Goal: Task Accomplishment & Management: Manage account settings

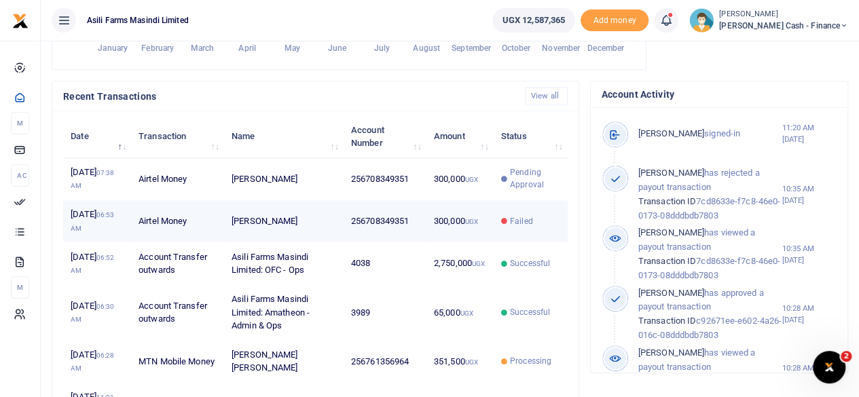
scroll to position [407, 0]
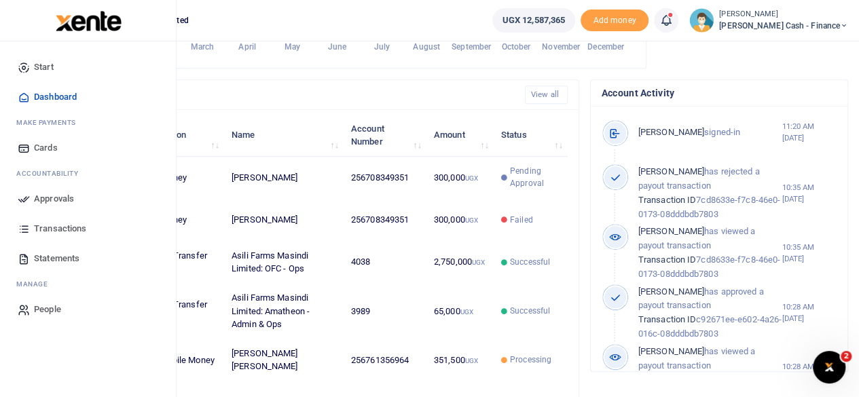
click at [43, 202] on span "Approvals" at bounding box center [54, 199] width 40 height 14
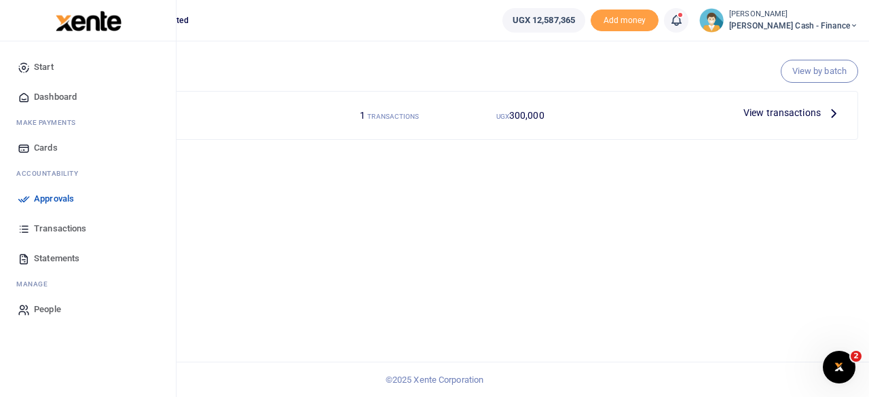
click at [39, 198] on span "Approvals" at bounding box center [54, 199] width 40 height 14
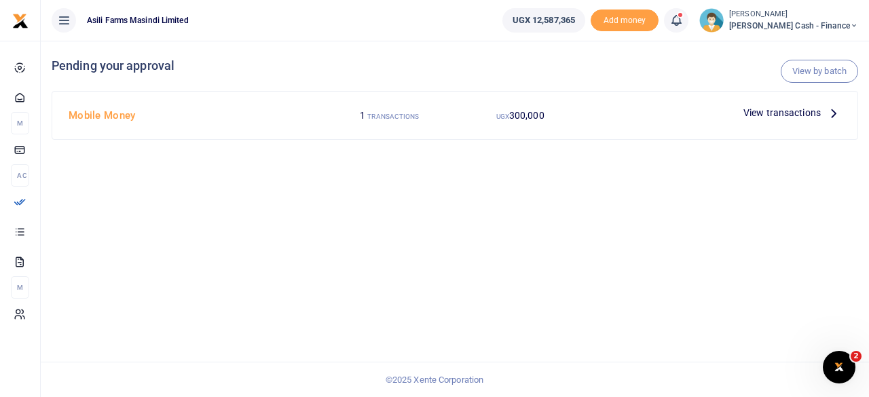
click at [840, 110] on icon at bounding box center [833, 112] width 15 height 15
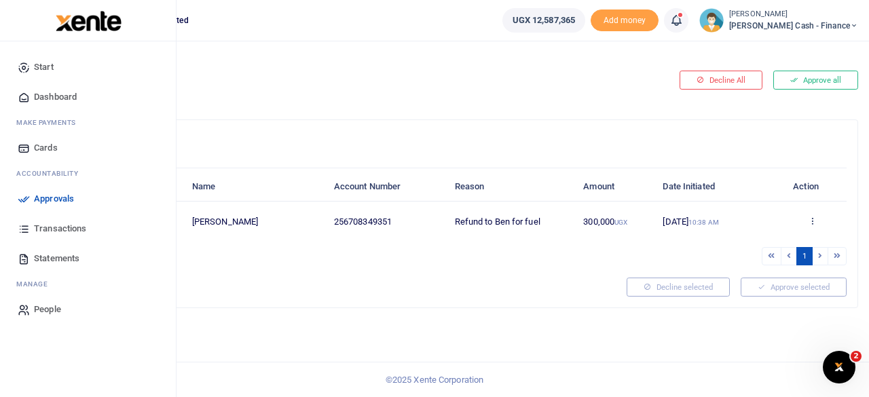
click at [36, 198] on span "Approvals" at bounding box center [54, 199] width 40 height 14
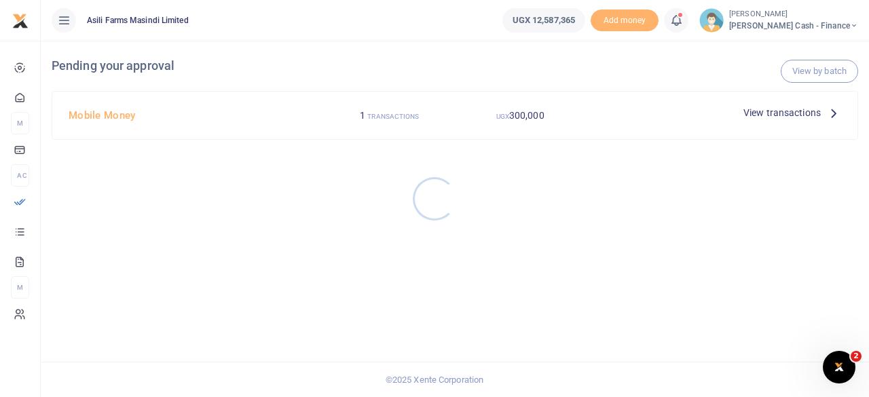
click at [804, 113] on div at bounding box center [434, 198] width 869 height 397
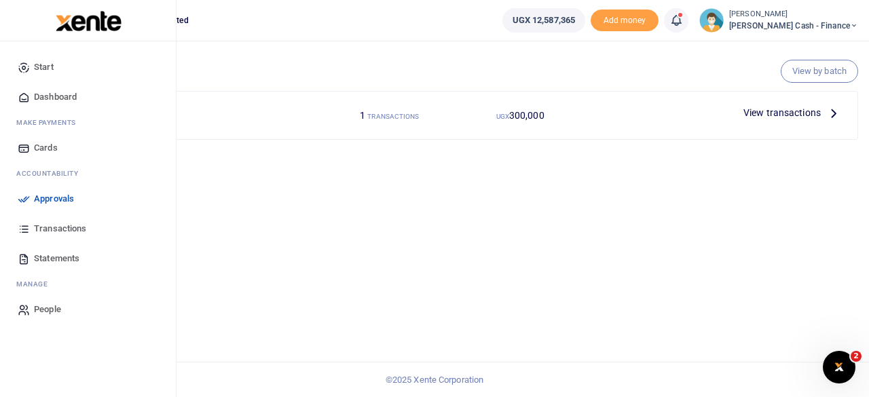
click at [58, 200] on span "Approvals" at bounding box center [54, 199] width 40 height 14
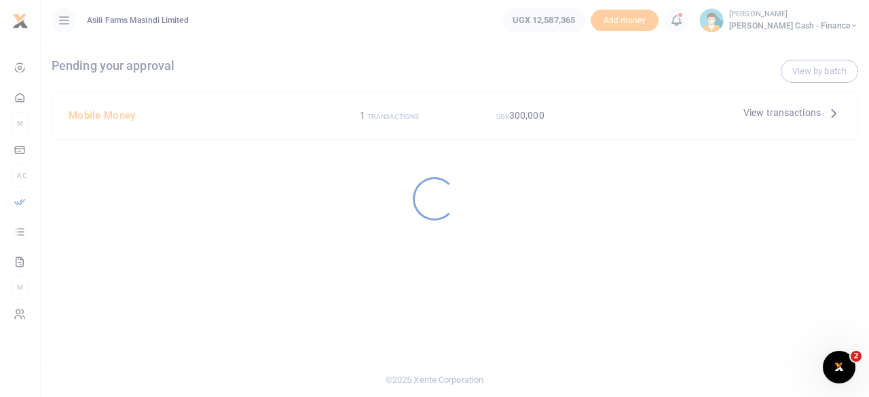
click at [820, 108] on div at bounding box center [434, 198] width 869 height 397
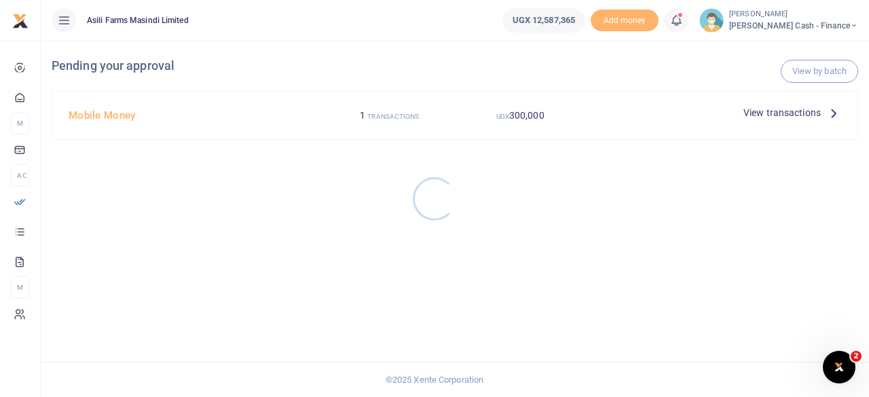
click at [830, 115] on div at bounding box center [434, 198] width 869 height 397
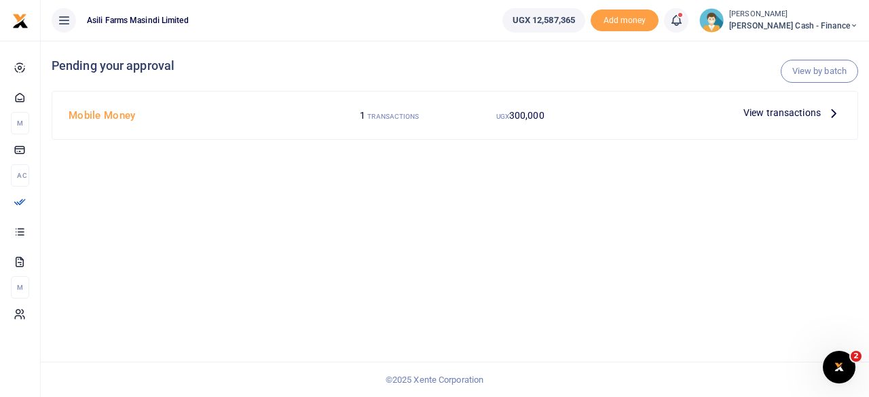
click at [827, 115] on icon at bounding box center [833, 112] width 15 height 15
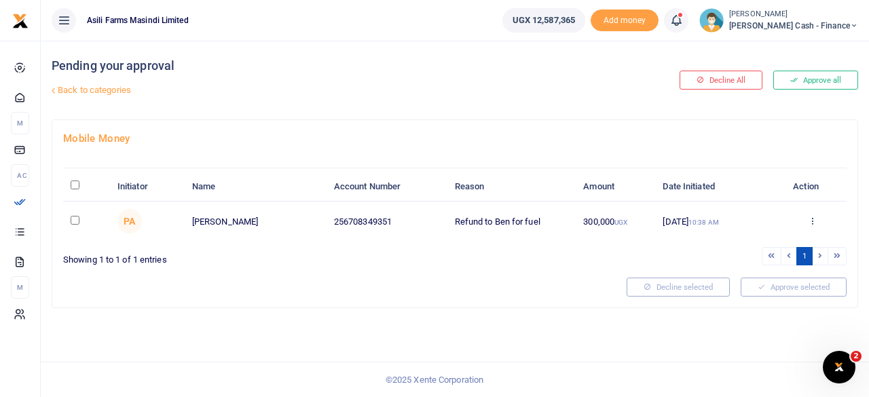
click at [78, 182] on input "\a \a : activate to sort column descending" at bounding box center [75, 185] width 9 height 9
checkbox input "true"
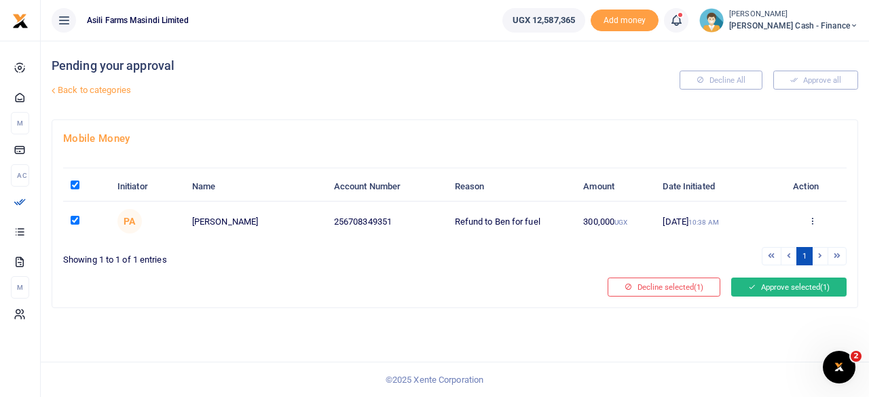
click at [789, 286] on button "Approve selected (1)" at bounding box center [788, 287] width 115 height 19
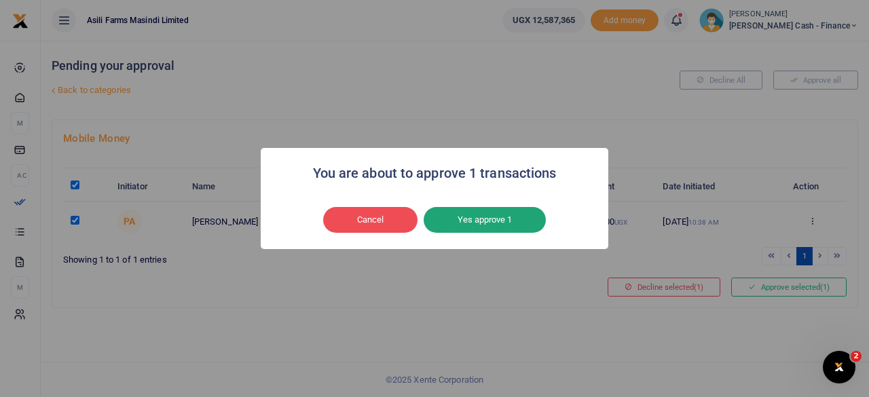
click at [494, 230] on button "Yes approve 1" at bounding box center [485, 220] width 122 height 26
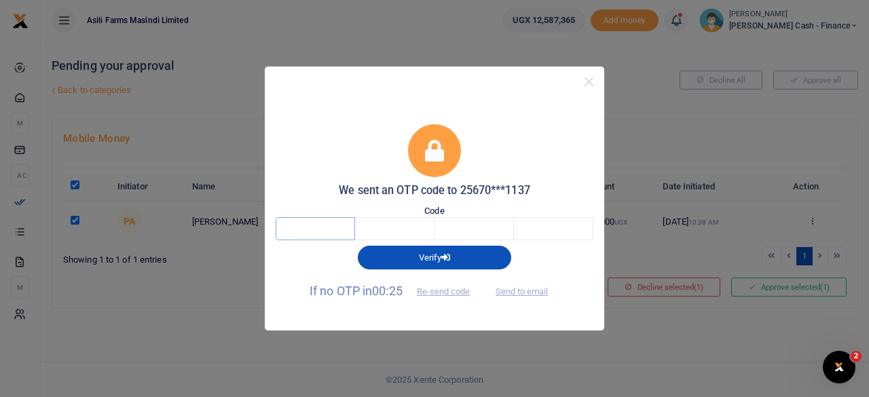
click at [331, 238] on input "text" at bounding box center [315, 228] width 79 height 23
type input "2"
type input "4"
type input "0"
